Goal: Navigation & Orientation: Find specific page/section

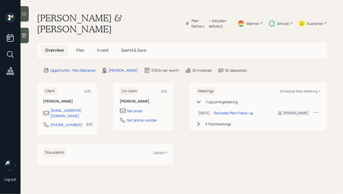
click at [283, 21] on div "Altruist" at bounding box center [283, 23] width 12 height 5
click at [82, 47] on span "Plan" at bounding box center [80, 50] width 8 height 6
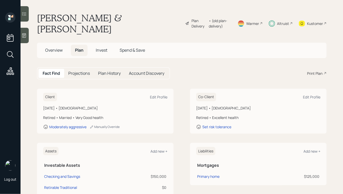
click at [99, 47] on span "Invest" at bounding box center [102, 50] width 12 height 6
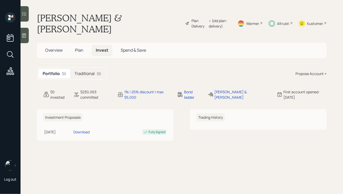
click at [91, 71] on h5 "Traditional" at bounding box center [84, 73] width 20 height 5
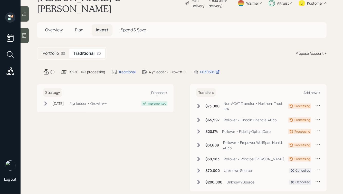
scroll to position [37, 0]
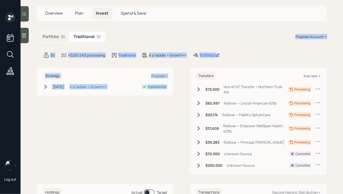
drag, startPoint x: 249, startPoint y: 49, endPoint x: 167, endPoint y: 20, distance: 86.9
click at [167, 21] on main "Julie & Dana Shoesmith Plan Delivery • (old plan-delivery) Warmer Altruist Kust…" at bounding box center [182, 97] width 322 height 194
click at [167, 30] on div "Portfolio $0 Traditional $0 Propose Account +" at bounding box center [181, 36] width 289 height 13
drag, startPoint x: 37, startPoint y: 16, endPoint x: 174, endPoint y: 129, distance: 177.7
click at [174, 129] on main "Julie & Dana Shoesmith Plan Delivery • (old plan-delivery) Warmer Altruist Kust…" at bounding box center [182, 97] width 322 height 194
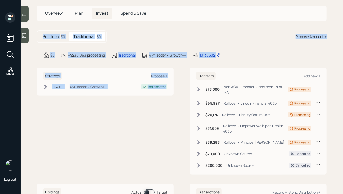
click at [174, 129] on div "Strategy Propose + Jul 28, 2025 Monday, July 28, 2025 1:44 PM EDT 4 yr ladder •…" at bounding box center [181, 120] width 289 height 107
